Goal: Information Seeking & Learning: Check status

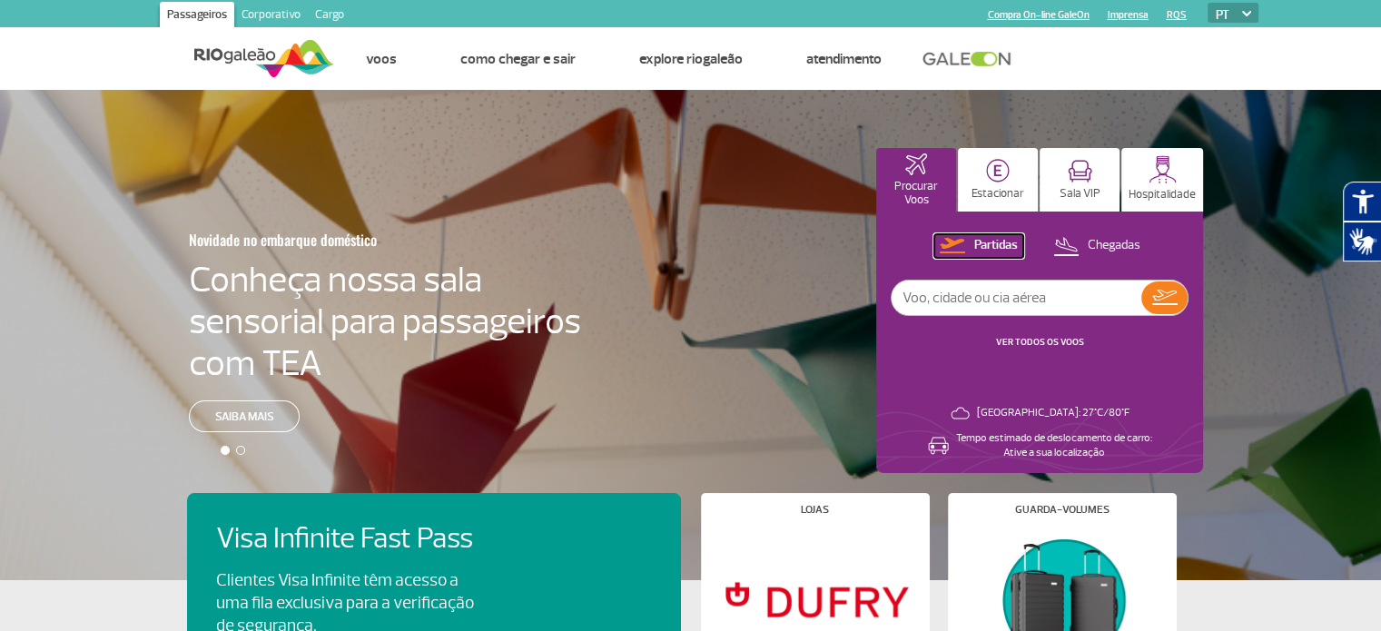
click at [1010, 241] on p "Partidas" at bounding box center [997, 245] width 44 height 17
click at [995, 252] on p "Partidas" at bounding box center [997, 245] width 44 height 17
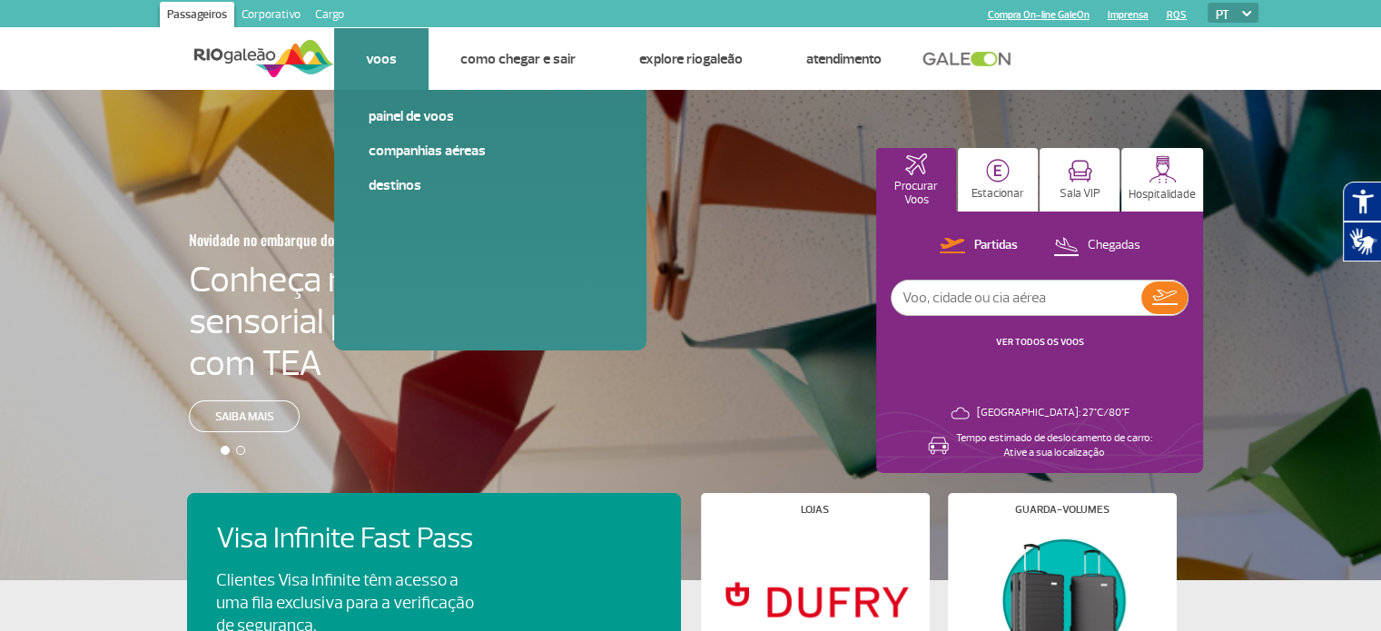
click at [374, 60] on link "Voos" at bounding box center [381, 59] width 31 height 18
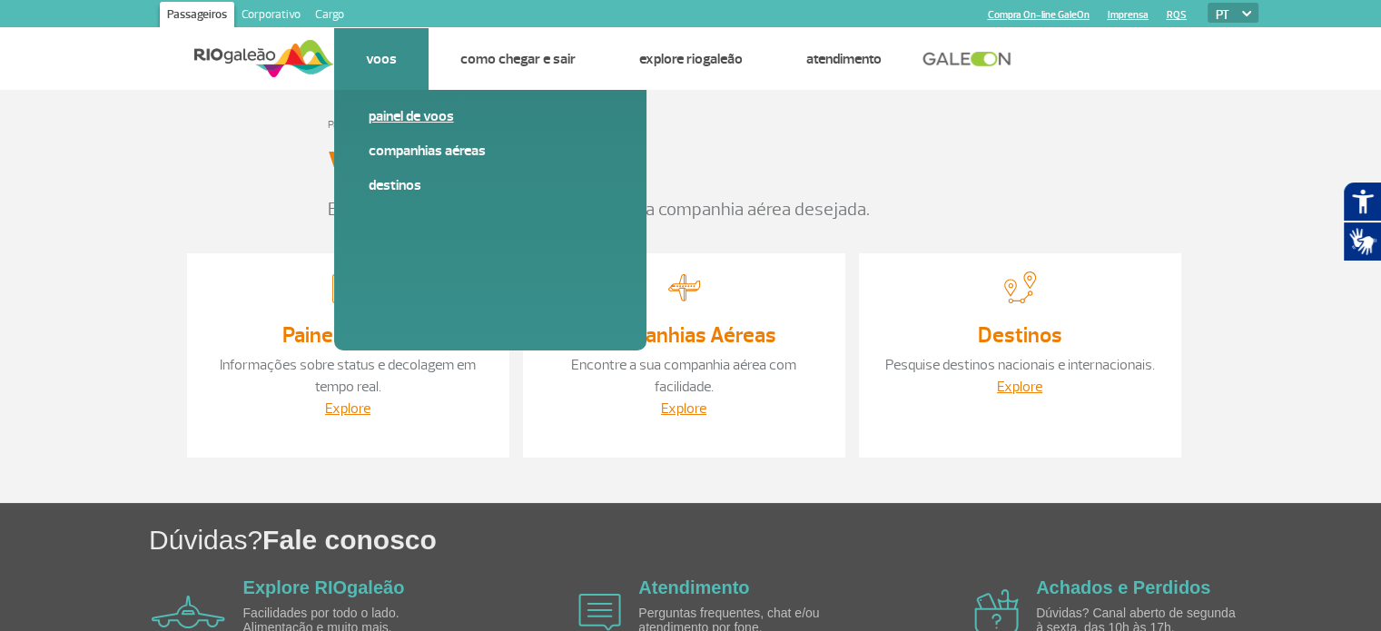
click at [404, 119] on link "Painel de voos" at bounding box center [490, 116] width 243 height 20
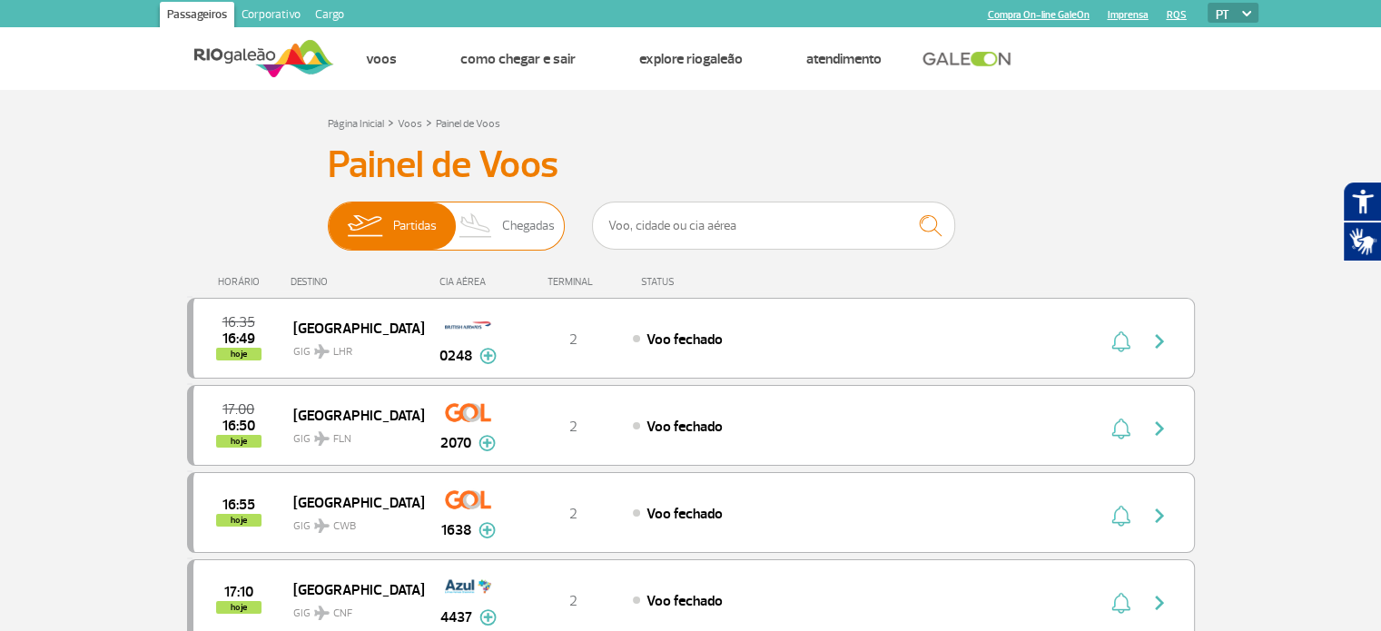
click at [397, 224] on span "Partidas" at bounding box center [415, 226] width 44 height 47
click at [328, 217] on input "Partidas Chegadas" at bounding box center [328, 217] width 0 height 0
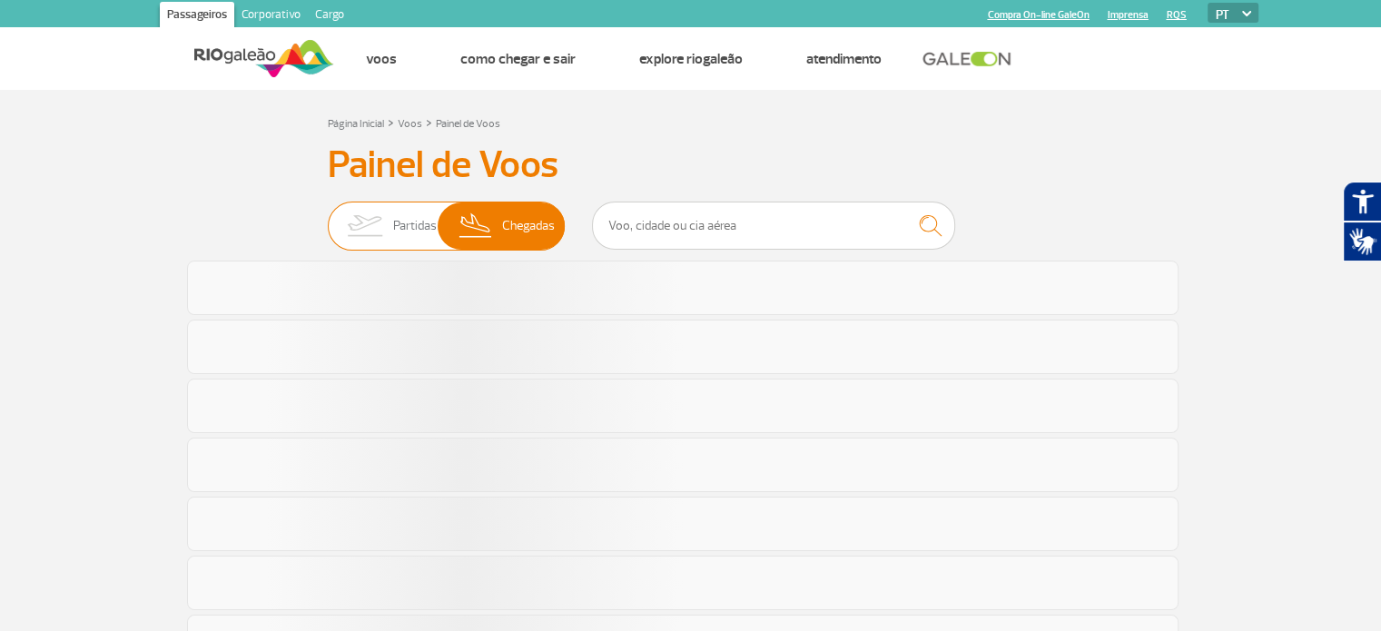
click at [397, 224] on span "Partidas" at bounding box center [415, 226] width 44 height 47
click at [328, 217] on input "Partidas Chegadas" at bounding box center [328, 217] width 0 height 0
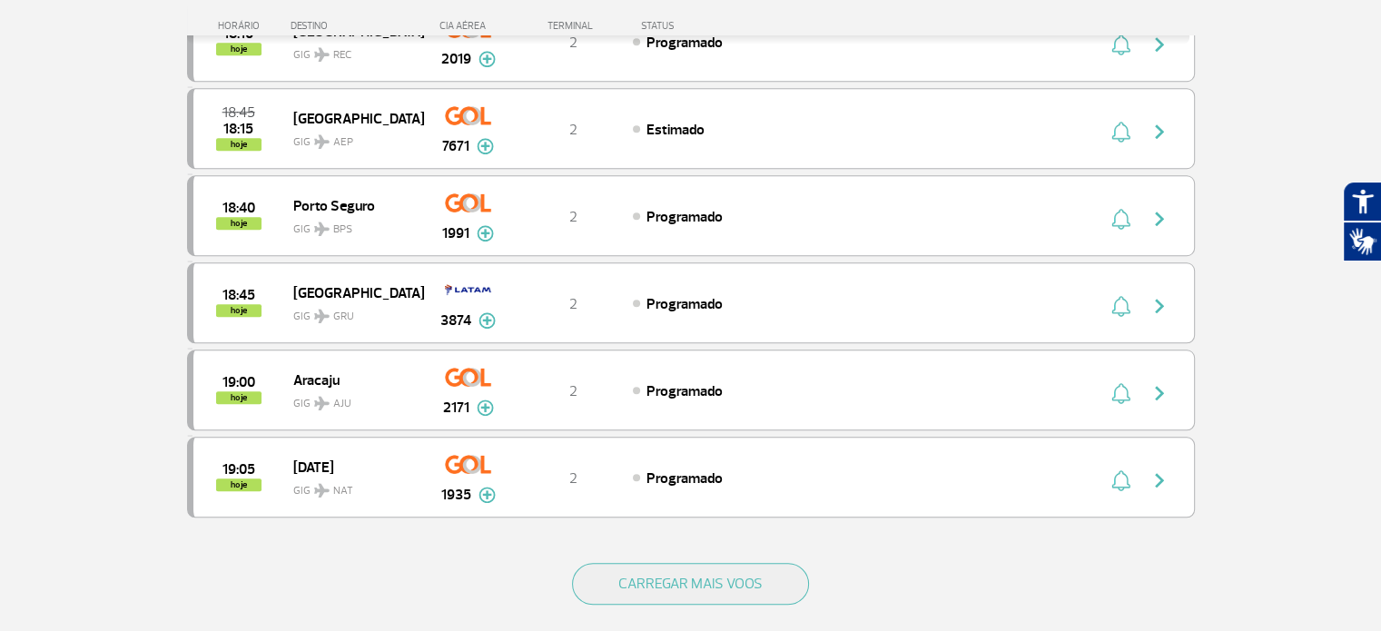
scroll to position [1635, 0]
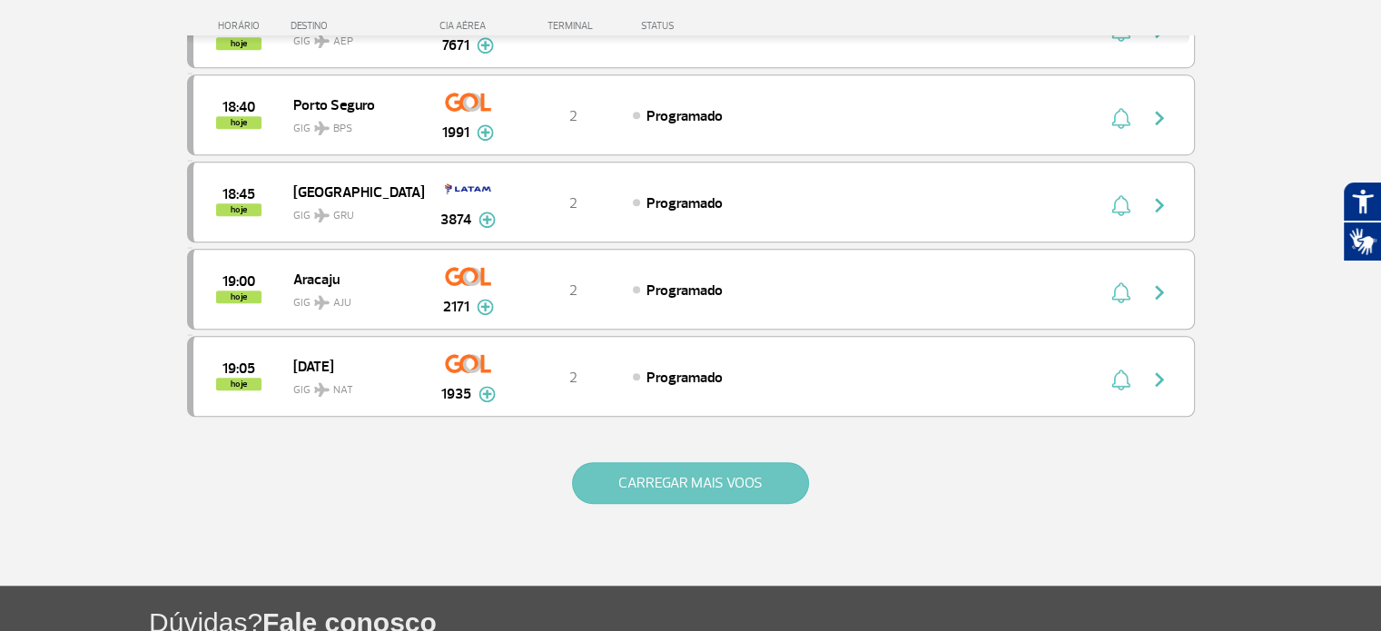
click at [674, 469] on button "CARREGAR MAIS VOOS" at bounding box center [690, 483] width 237 height 42
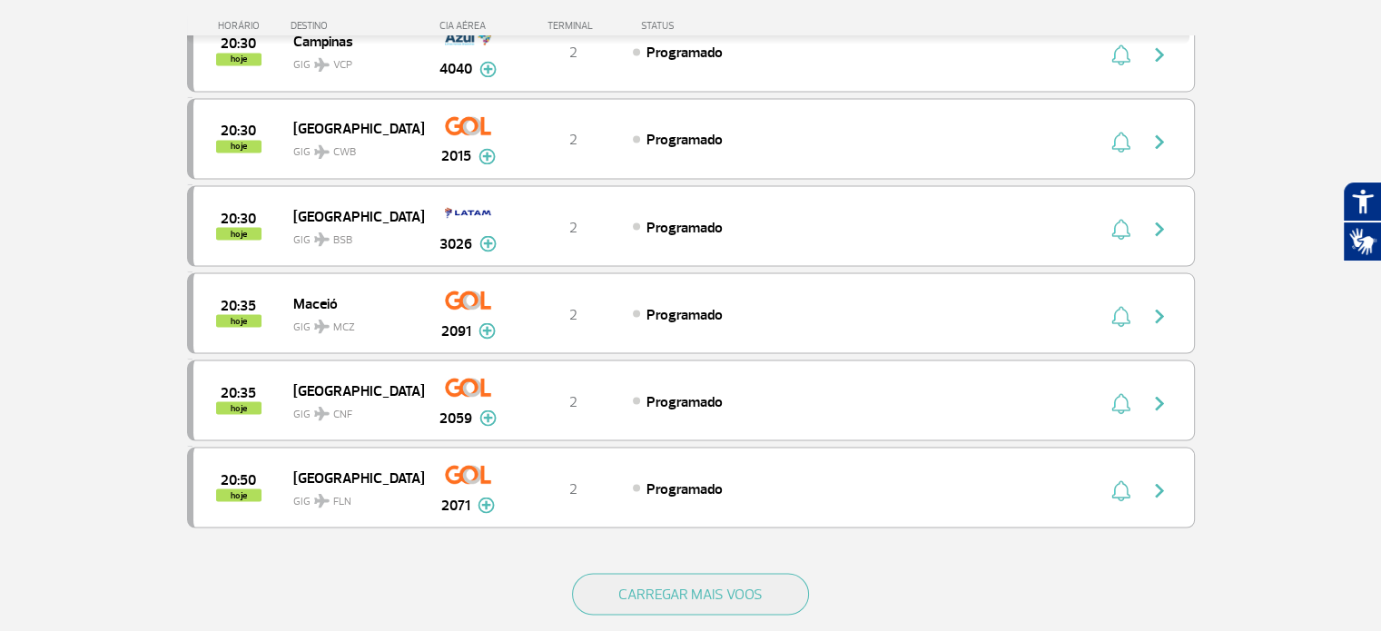
scroll to position [3270, 0]
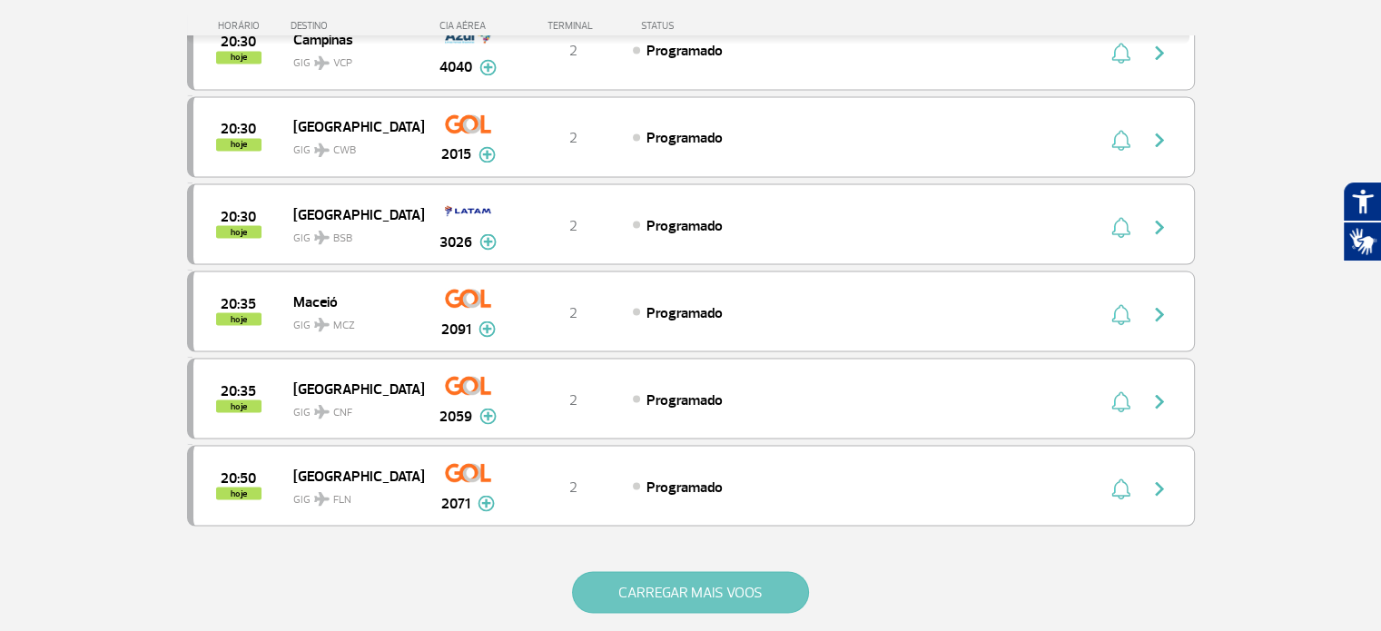
click at [698, 571] on button "CARREGAR MAIS VOOS" at bounding box center [690, 592] width 237 height 42
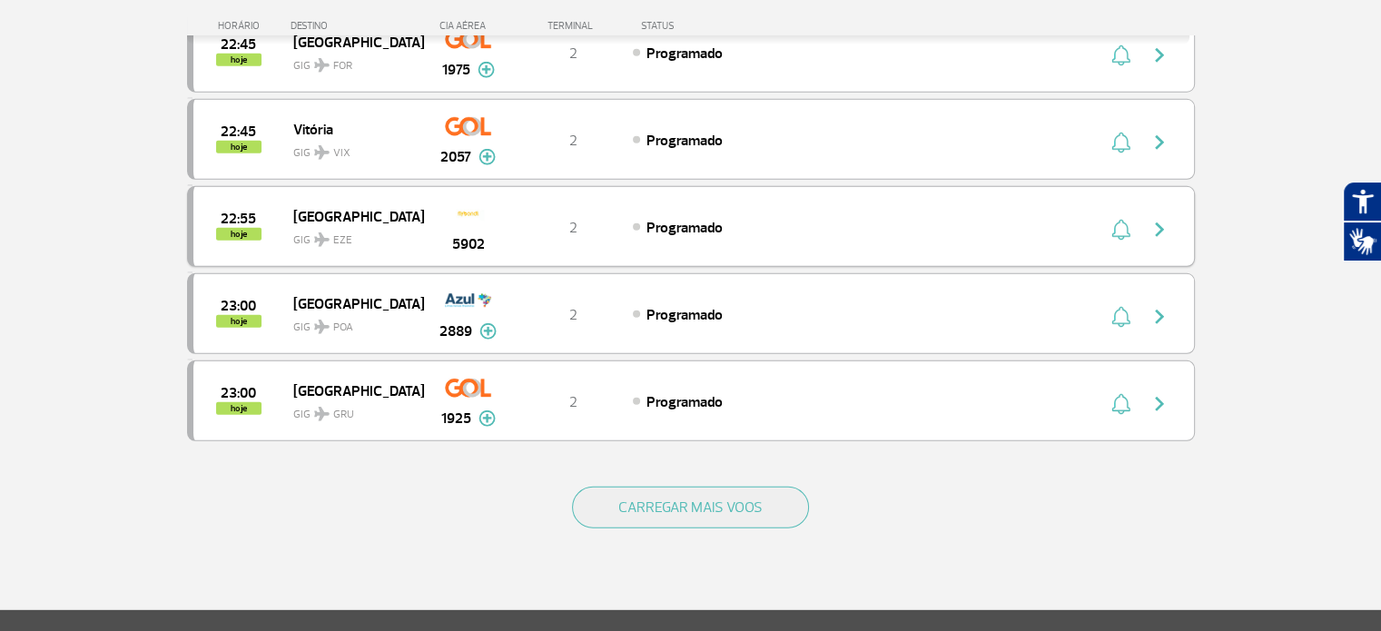
scroll to position [5086, 0]
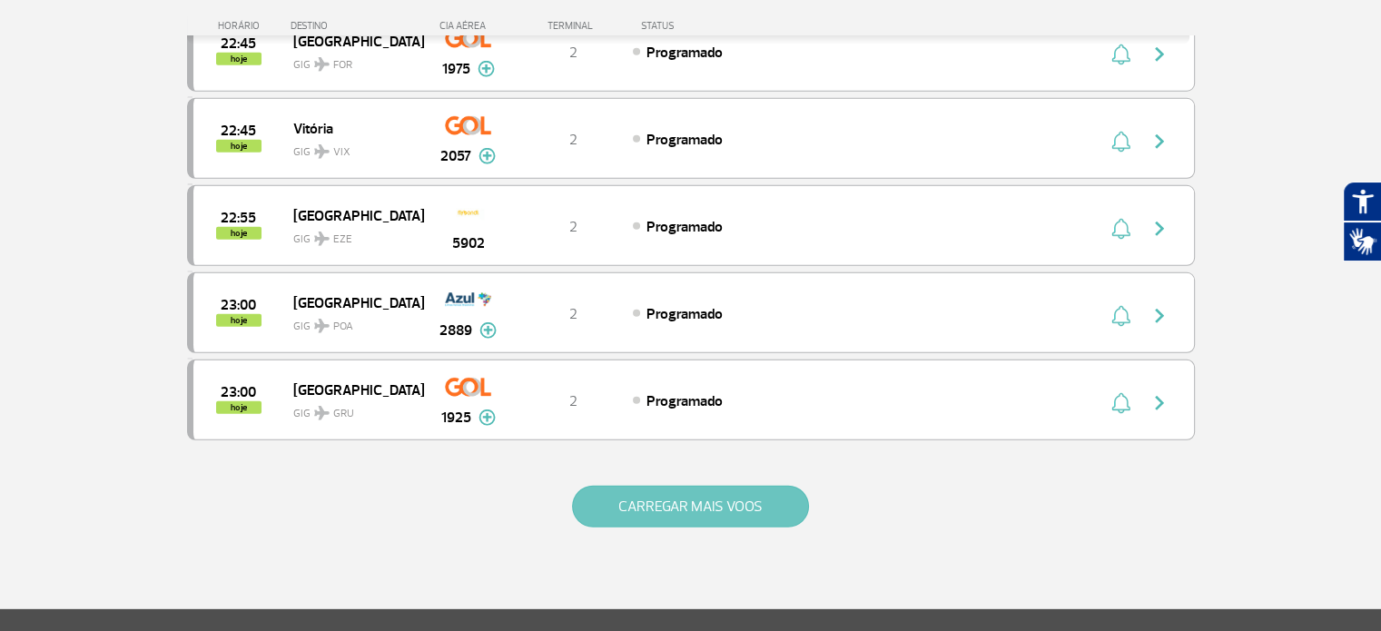
click at [669, 486] on button "CARREGAR MAIS VOOS" at bounding box center [690, 507] width 237 height 42
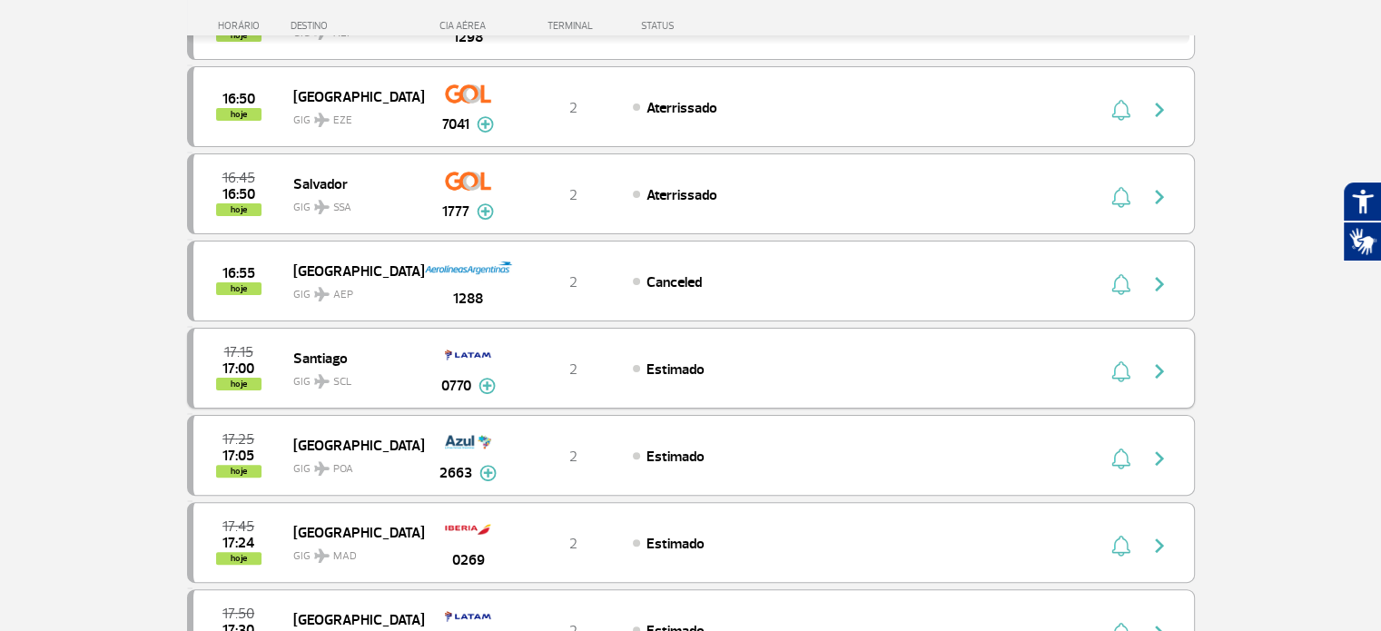
scroll to position [0, 0]
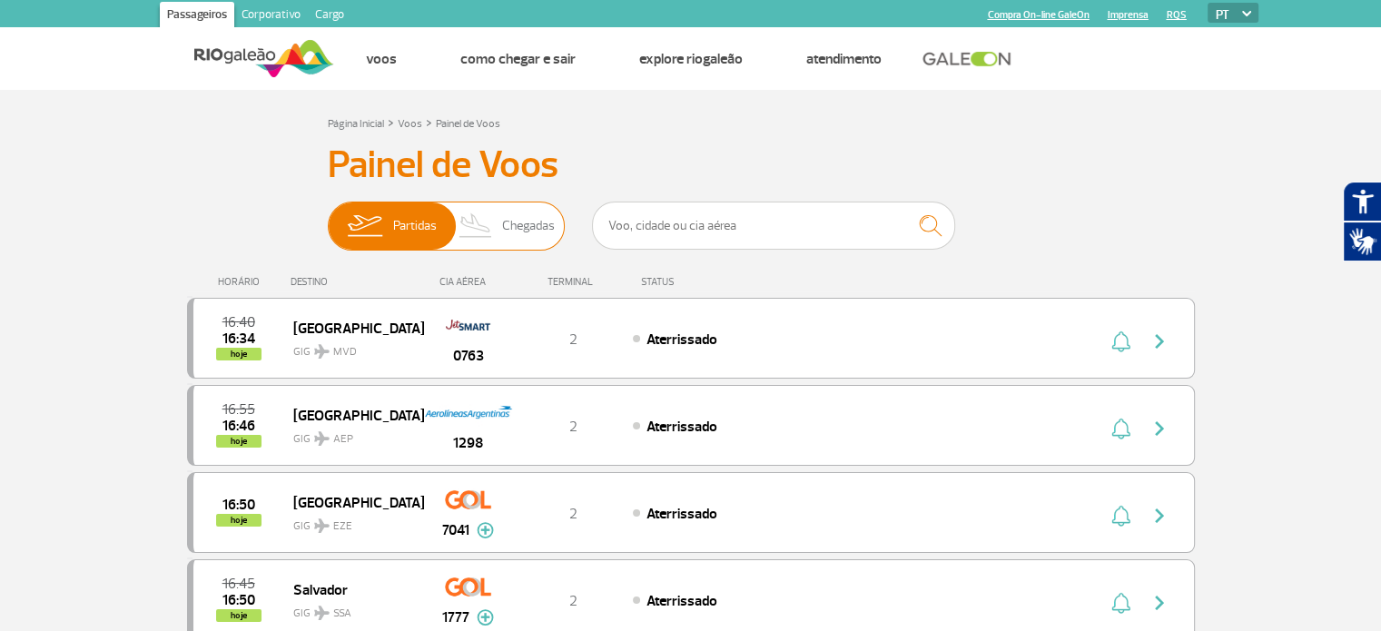
click at [531, 233] on span "Chegadas" at bounding box center [528, 226] width 53 height 47
click at [328, 217] on input "Partidas Chegadas" at bounding box center [328, 217] width 0 height 0
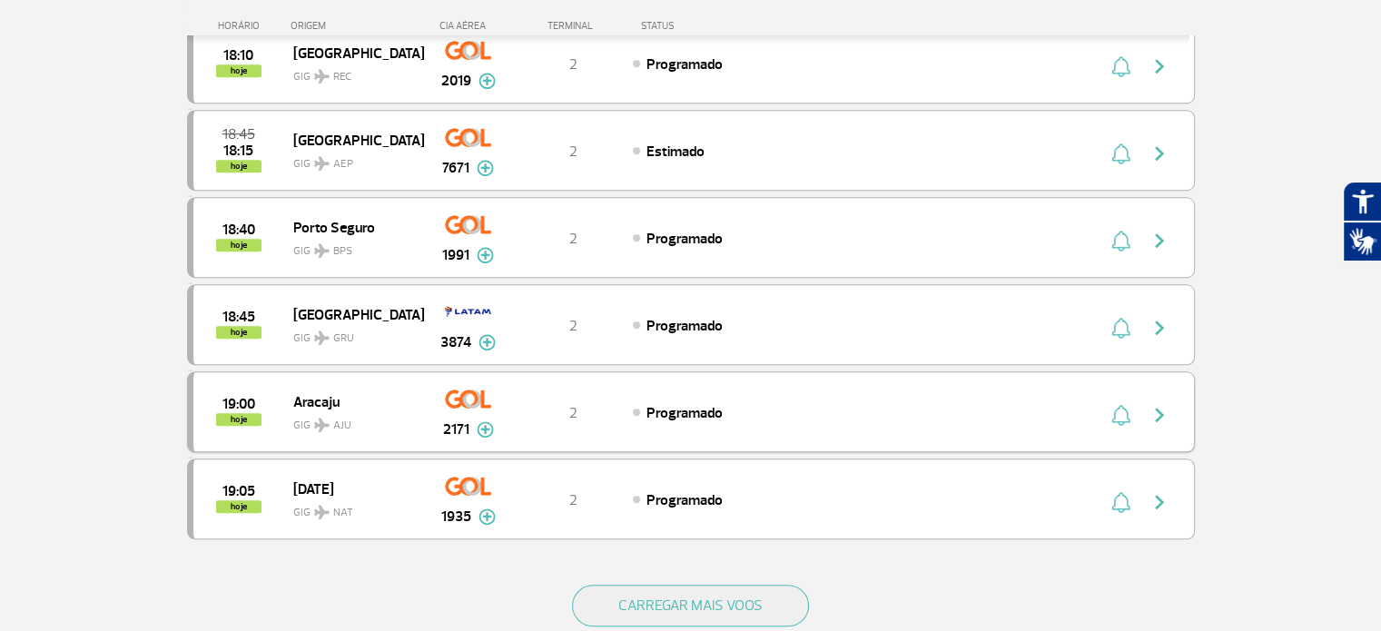
scroll to position [1635, 0]
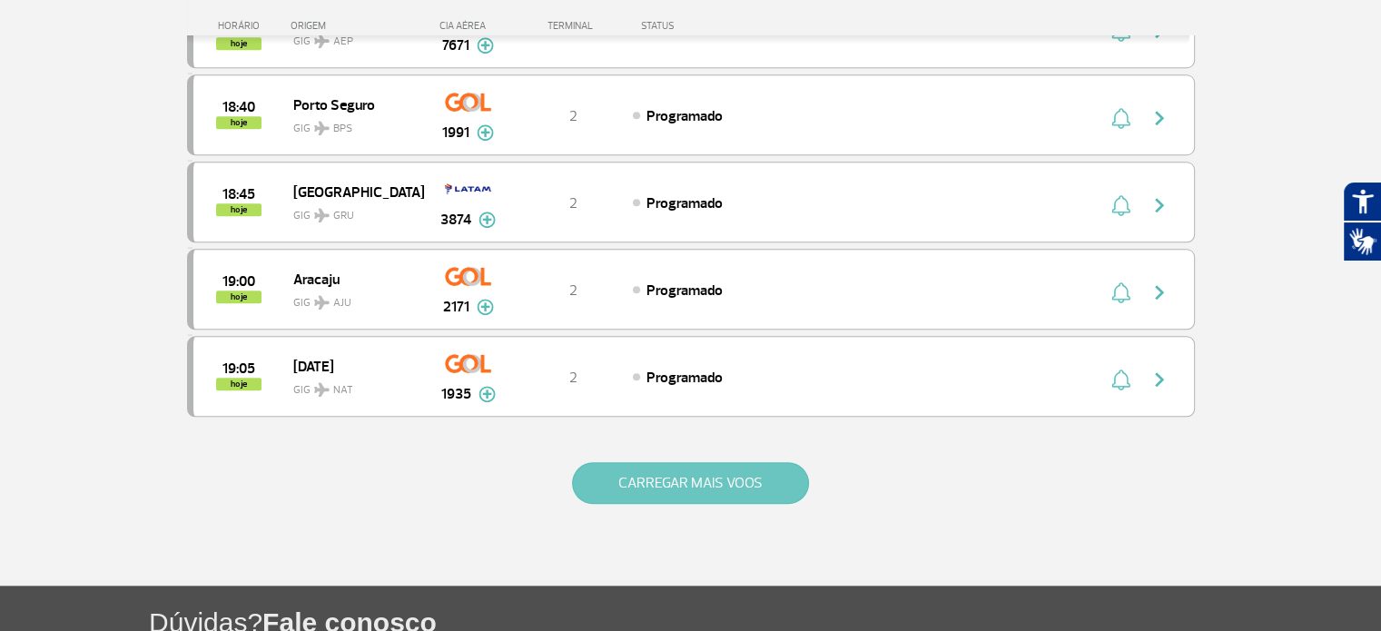
click at [692, 474] on button "CARREGAR MAIS VOOS" at bounding box center [690, 483] width 237 height 42
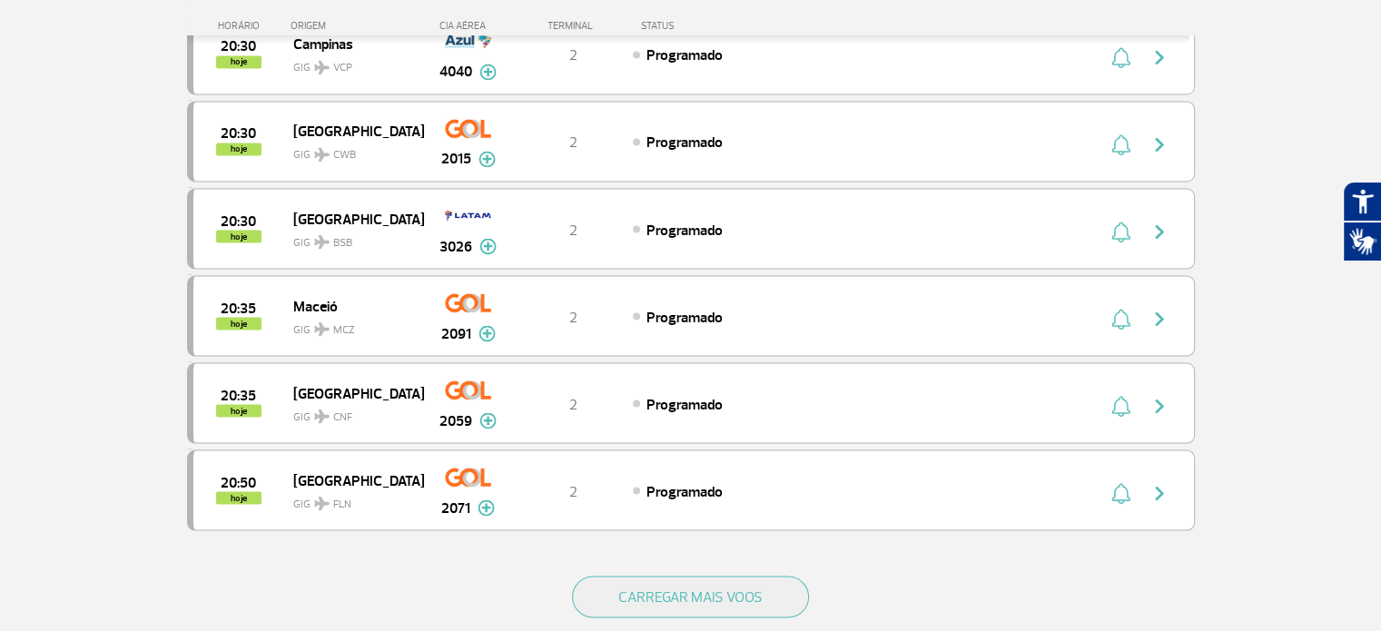
scroll to position [3361, 0]
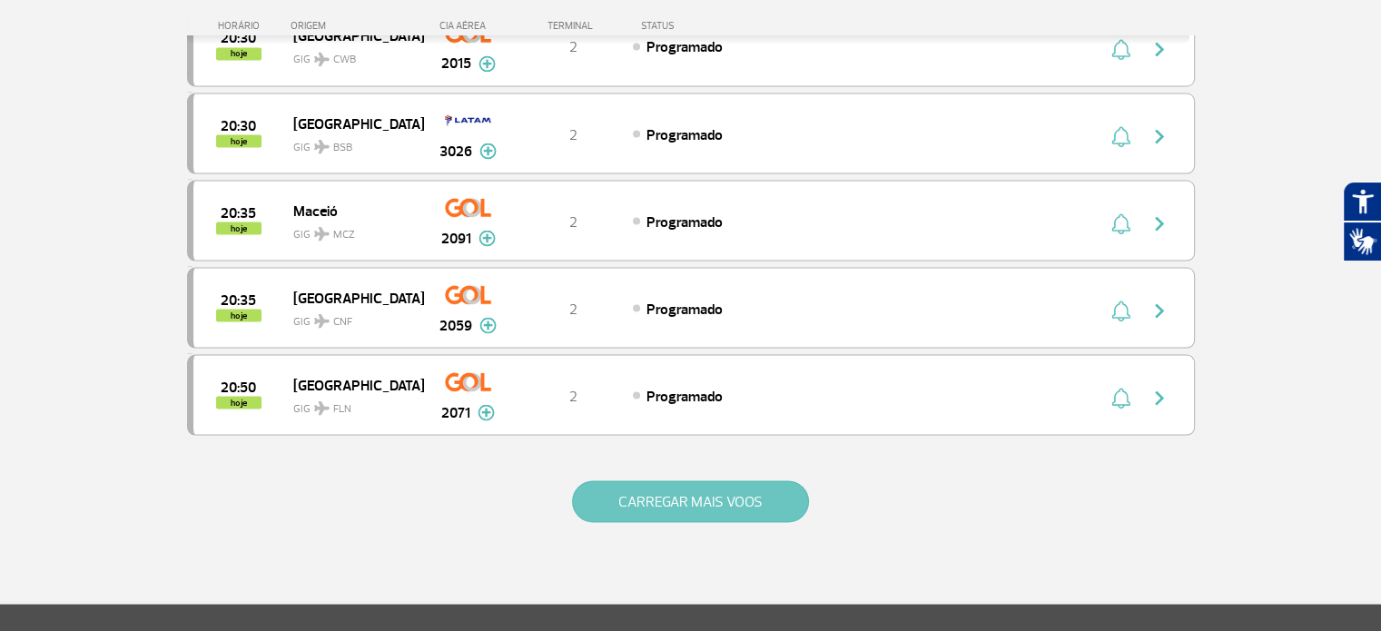
click at [706, 480] on button "CARREGAR MAIS VOOS" at bounding box center [690, 501] width 237 height 42
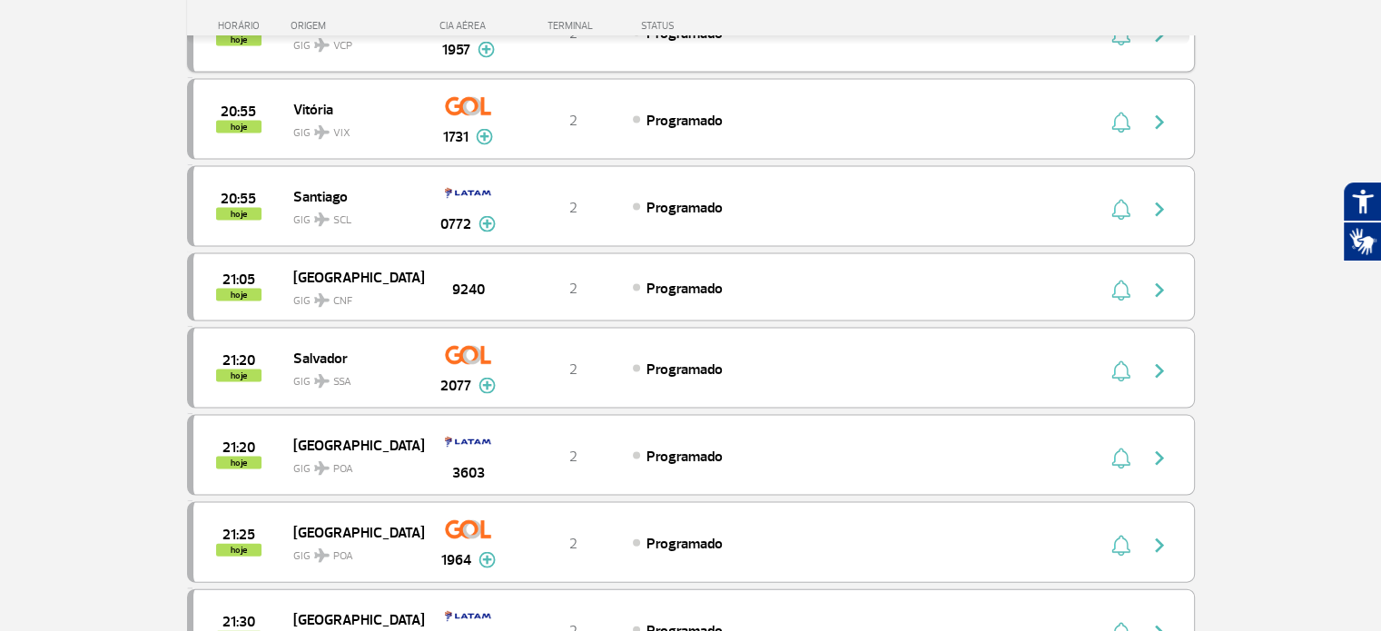
scroll to position [3815, 0]
